Goal: Information Seeking & Learning: Learn about a topic

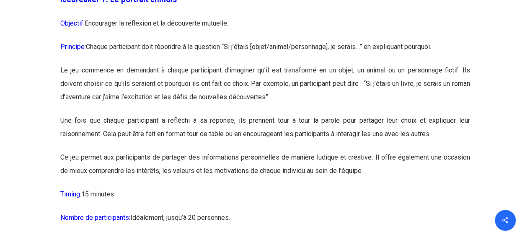
scroll to position [2163, 0]
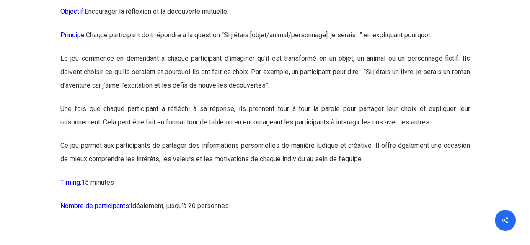
drag, startPoint x: 60, startPoint y: 15, endPoint x: 336, endPoint y: 231, distance: 350.3
copy div "Loremipsum 2: Do sitametc adipisc Elitsedd: Eiusmodtem in utlaboree do ma aliqu…"
click at [178, 199] on p "Timing: 15 minutes" at bounding box center [265, 187] width 410 height 23
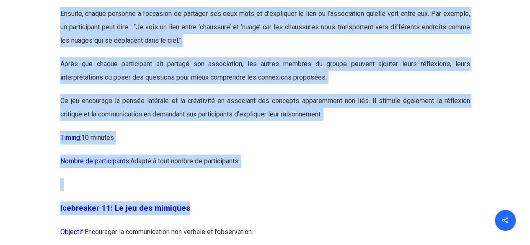
scroll to position [3140, 0]
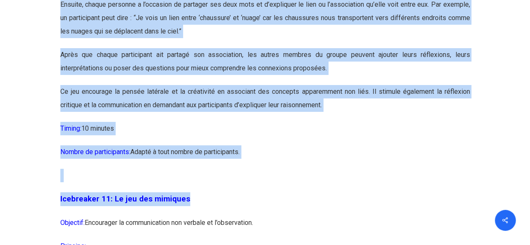
drag, startPoint x: 61, startPoint y: 88, endPoint x: 342, endPoint y: 183, distance: 296.7
copy div "Loremipsum 08: Do sit ame consectetura Elitsedd: Eiusmodtem in utlabo etdolore …"
click at [318, 145] on p "Timing: 10 minutes" at bounding box center [265, 133] width 410 height 23
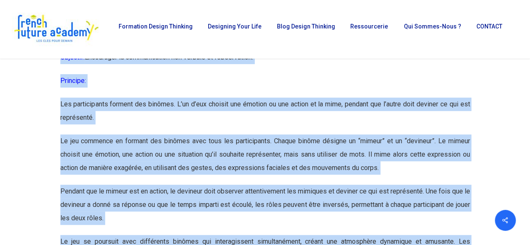
scroll to position [3304, 0]
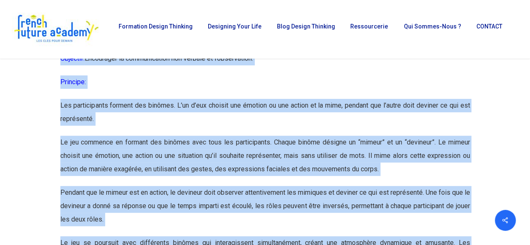
drag, startPoint x: 245, startPoint y: 178, endPoint x: 54, endPoint y: 75, distance: 217.2
copy div "Icebreaker 11: Le jeu des mimiques Objectif: Encourager la communication non ve…"
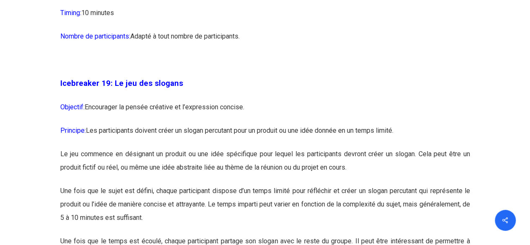
scroll to position [5333, 0]
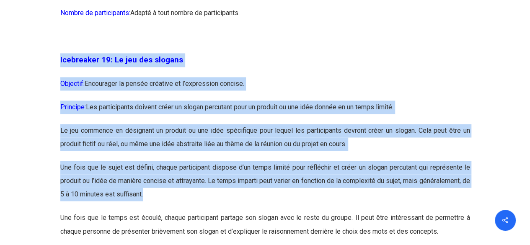
drag, startPoint x: 60, startPoint y: 89, endPoint x: 197, endPoint y: 226, distance: 193.7
copy div "Icebreaker 19: Le jeu des slogans Objectif: Encourager la pensée créative et l’…"
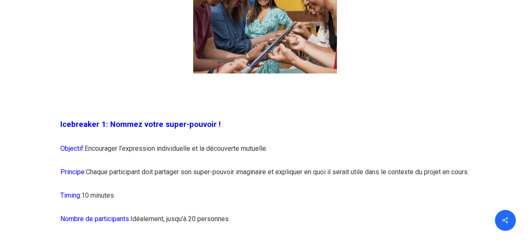
scroll to position [673, 0]
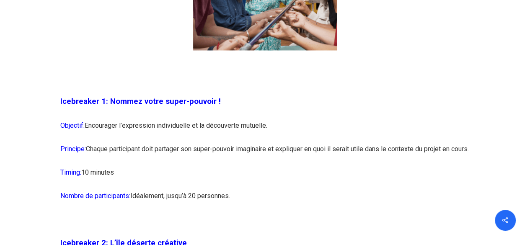
drag, startPoint x: 60, startPoint y: 101, endPoint x: 242, endPoint y: 209, distance: 211.3
copy div "Icebreaker 1: Nommez votre super-pouvoir ! Objectif: Encourager l’expression in…"
